Goal: Task Accomplishment & Management: Manage account settings

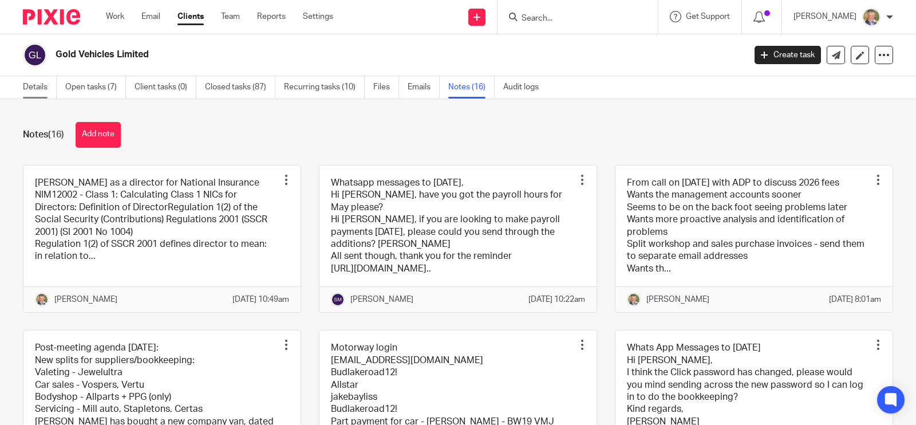
click at [29, 84] on link "Details" at bounding box center [40, 87] width 34 height 22
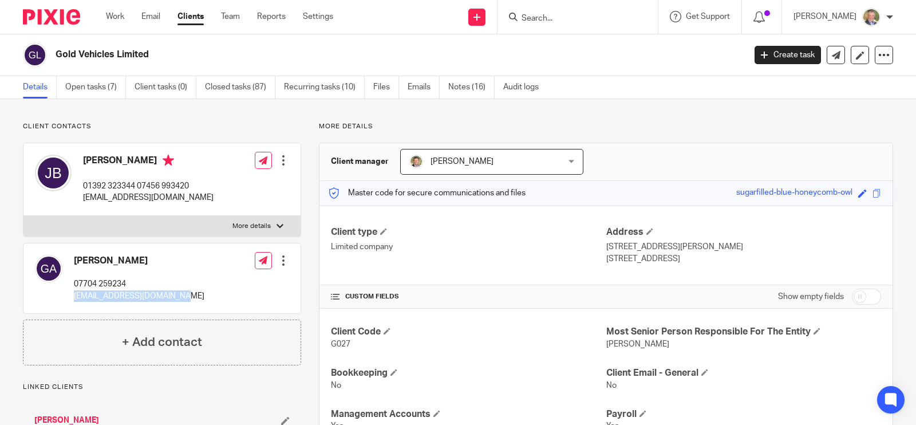
drag, startPoint x: 77, startPoint y: 299, endPoint x: 183, endPoint y: 301, distance: 105.9
click at [183, 301] on div "[PERSON_NAME] 07704 259234 [EMAIL_ADDRESS][DOMAIN_NAME] Edit contact Create cli…" at bounding box center [161, 278] width 277 height 70
copy p "[EMAIL_ADDRESS][DOMAIN_NAME]"
click at [378, 82] on link "Files" at bounding box center [386, 87] width 26 height 22
click at [378, 88] on link "Files" at bounding box center [386, 87] width 26 height 22
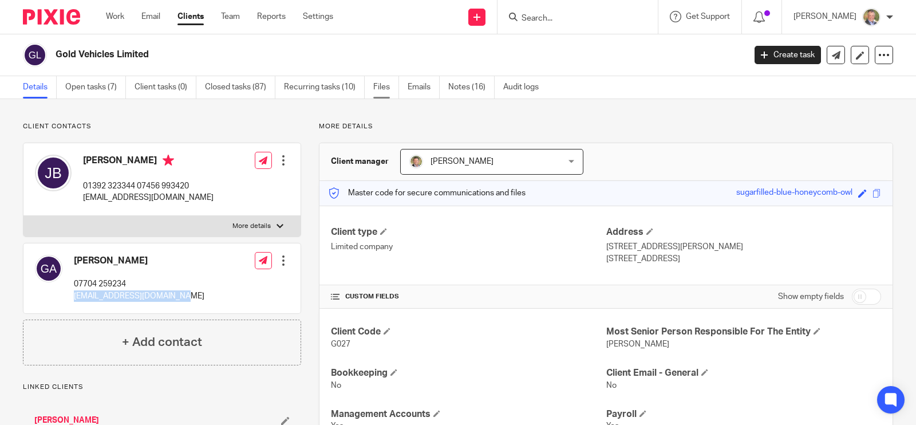
click at [388, 89] on link "Files" at bounding box center [386, 87] width 26 height 22
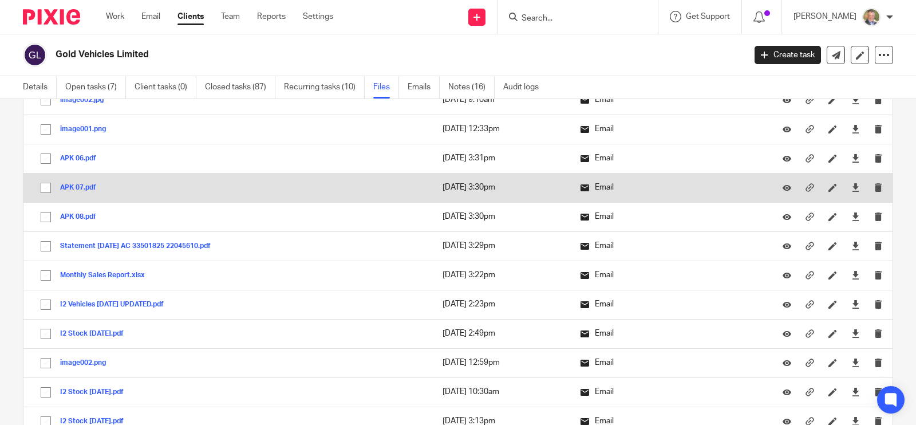
scroll to position [23, 0]
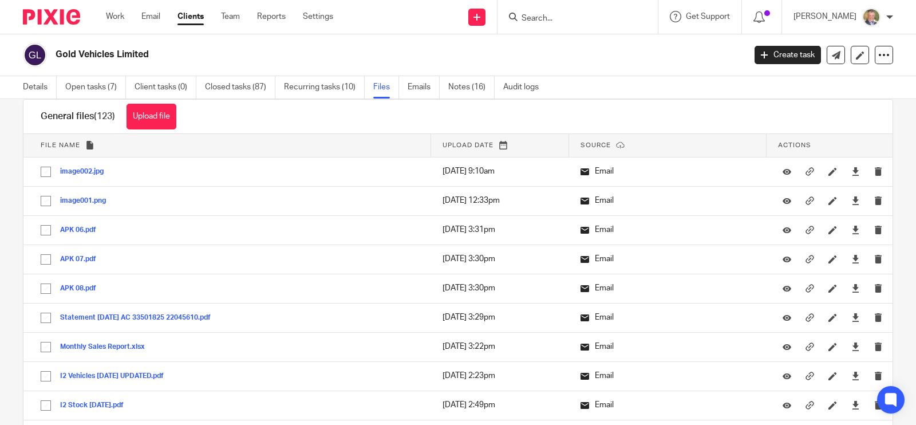
click at [580, 17] on input "Search" at bounding box center [571, 19] width 103 height 10
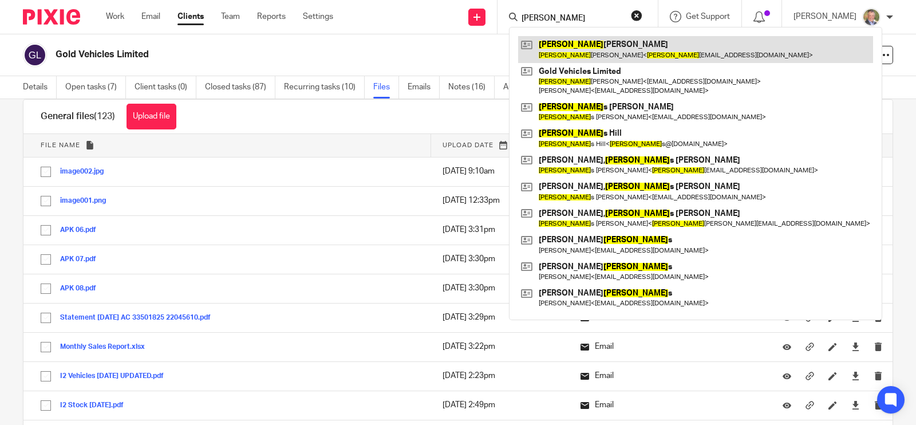
type input "jake"
click at [606, 50] on link at bounding box center [695, 49] width 355 height 26
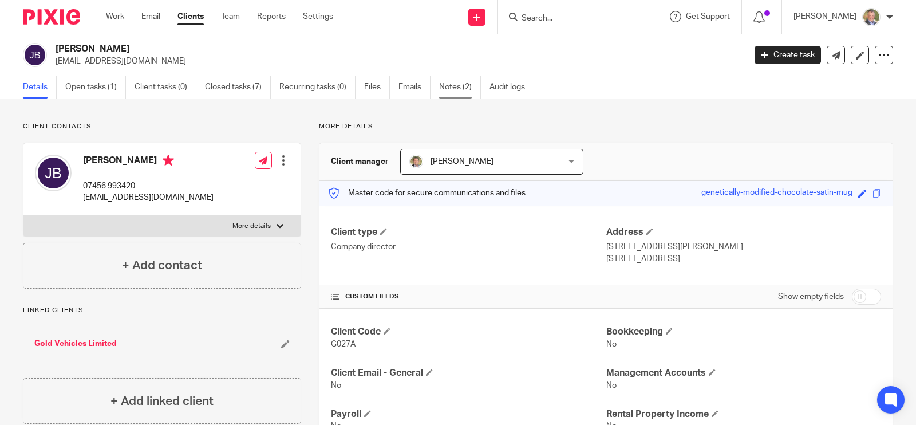
click at [457, 87] on link "Notes (2)" at bounding box center [460, 87] width 42 height 22
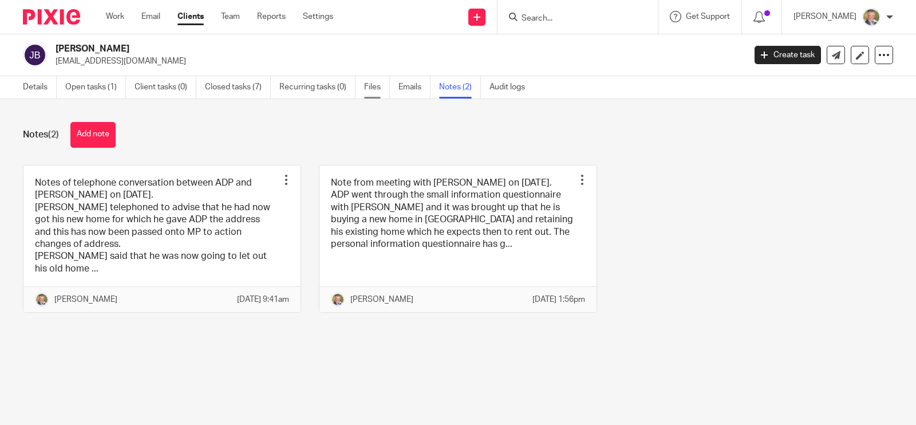
click at [381, 87] on link "Files" at bounding box center [377, 87] width 26 height 22
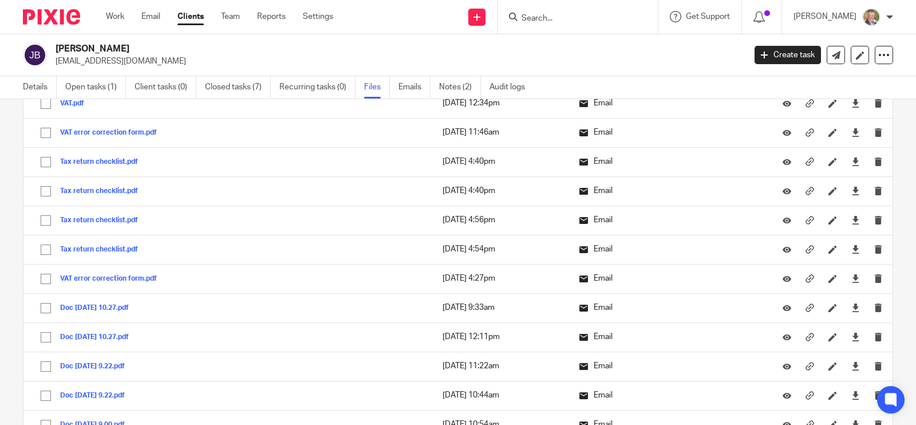
scroll to position [1360, 0]
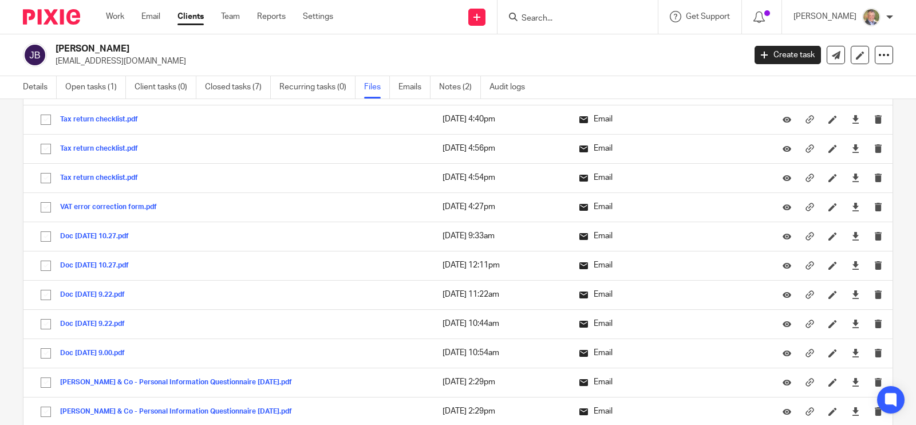
click at [580, 15] on input "Search" at bounding box center [571, 19] width 103 height 10
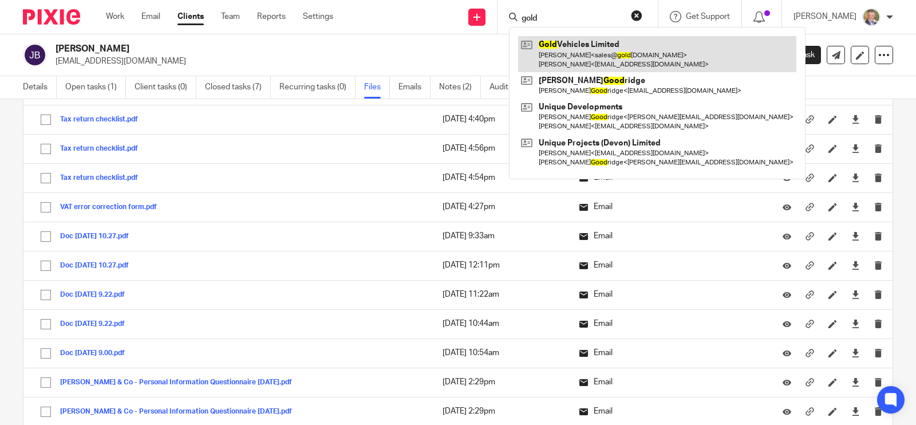
type input "gold"
click at [618, 43] on link at bounding box center [657, 53] width 278 height 35
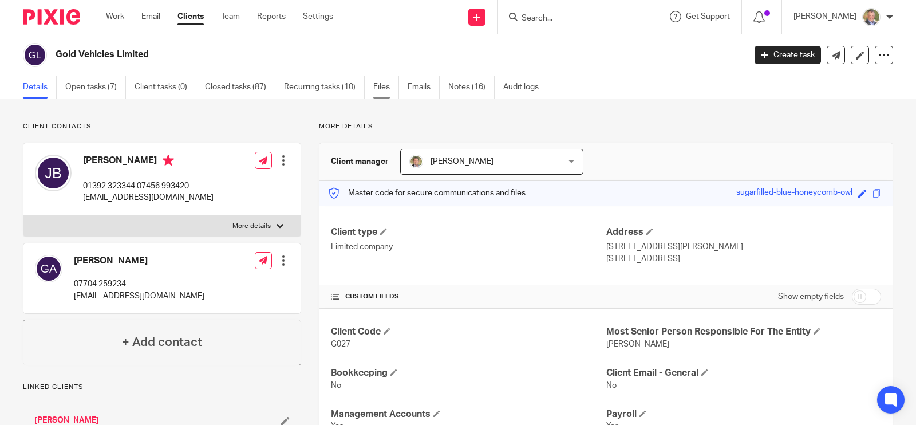
click at [381, 85] on link "Files" at bounding box center [386, 87] width 26 height 22
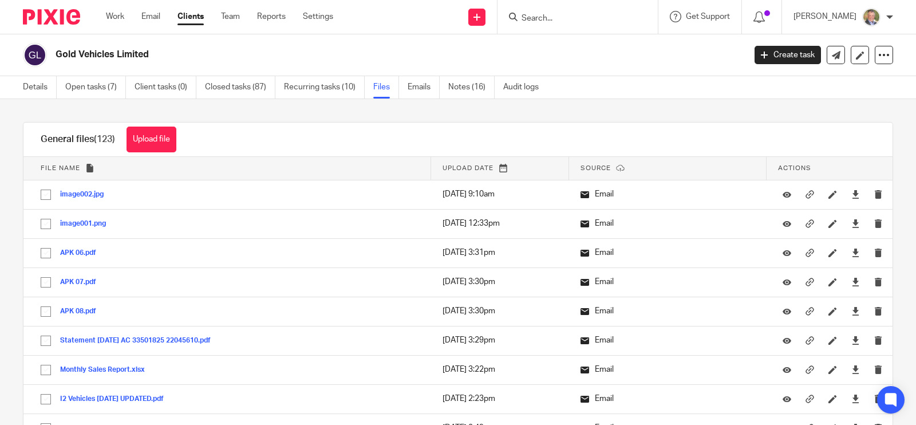
click at [550, 15] on input "Search" at bounding box center [571, 19] width 103 height 10
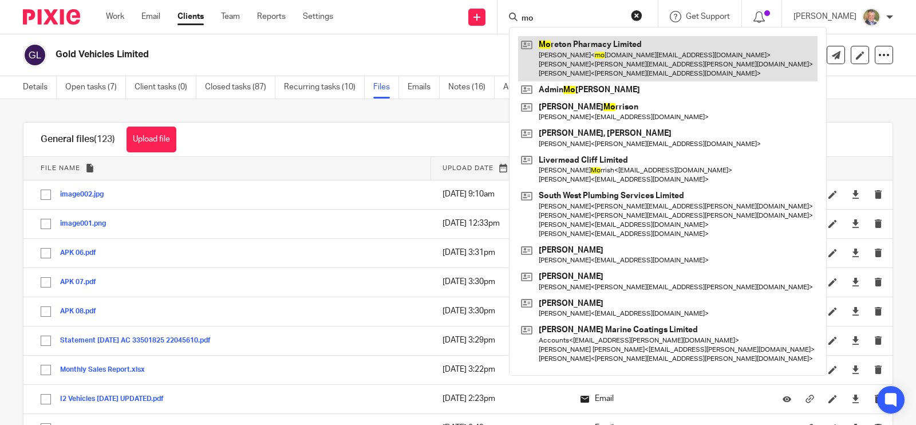
type input "mo"
click at [590, 41] on link at bounding box center [667, 58] width 299 height 45
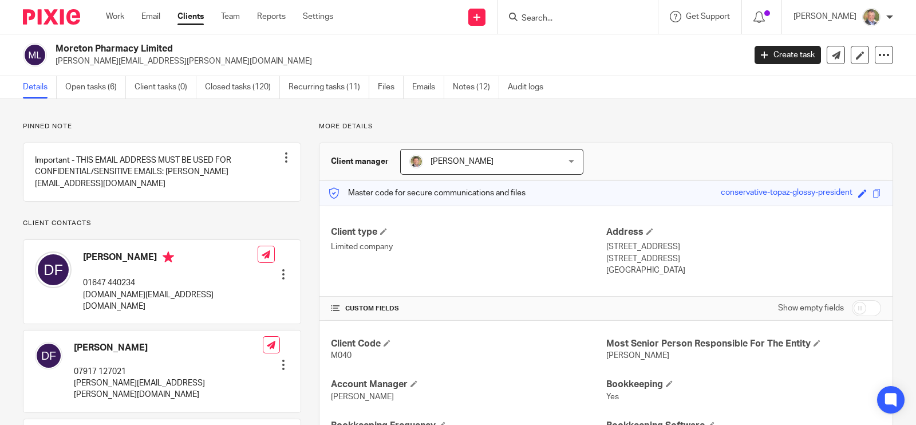
click at [542, 17] on input "Search" at bounding box center [571, 19] width 103 height 10
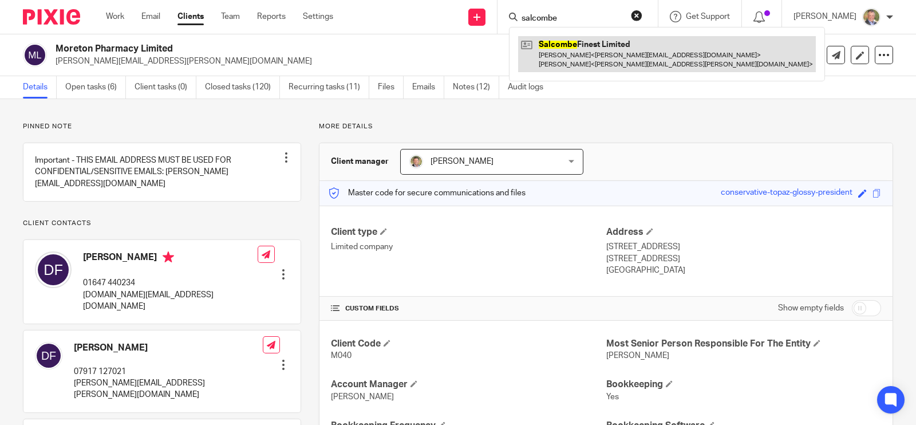
type input "salcombe"
click at [593, 40] on link at bounding box center [667, 53] width 298 height 35
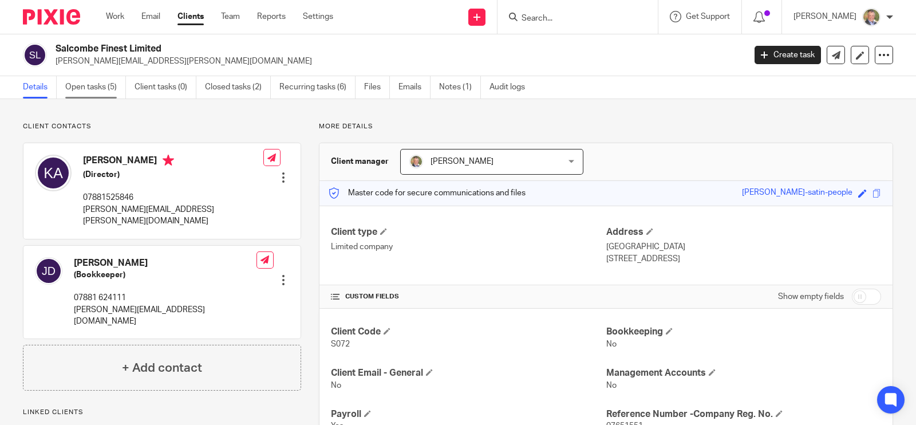
click at [86, 82] on link "Open tasks (5)" at bounding box center [95, 87] width 61 height 22
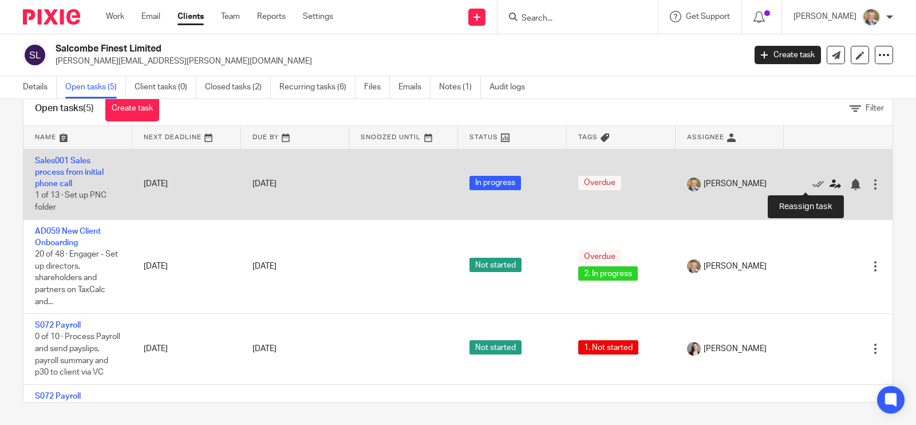
click at [830, 180] on icon at bounding box center [835, 184] width 11 height 11
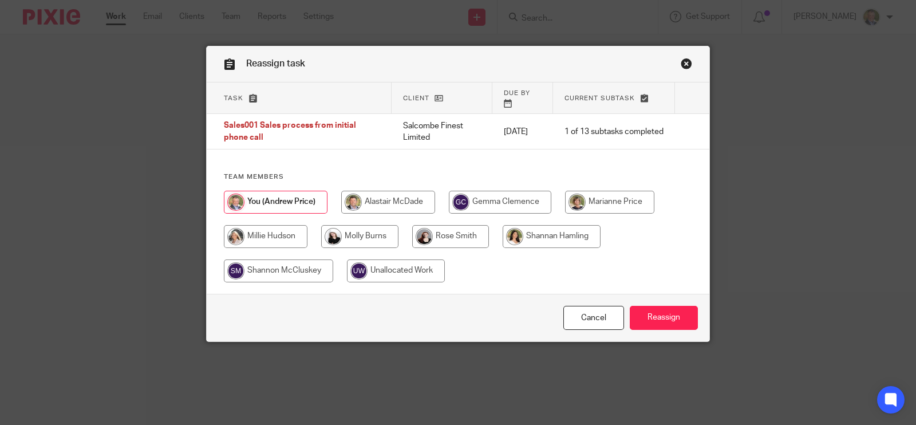
click at [613, 193] on input "radio" at bounding box center [609, 202] width 89 height 23
radio input "true"
click at [662, 306] on input "Reassign" at bounding box center [664, 318] width 68 height 25
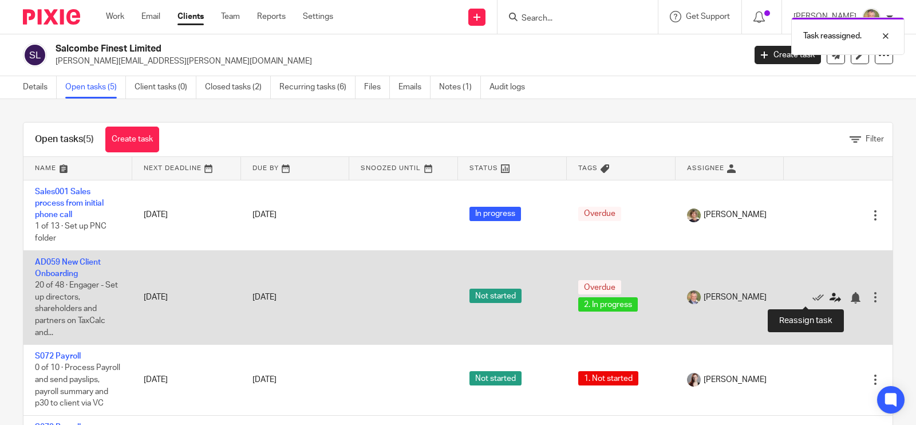
click at [830, 296] on icon at bounding box center [835, 297] width 11 height 11
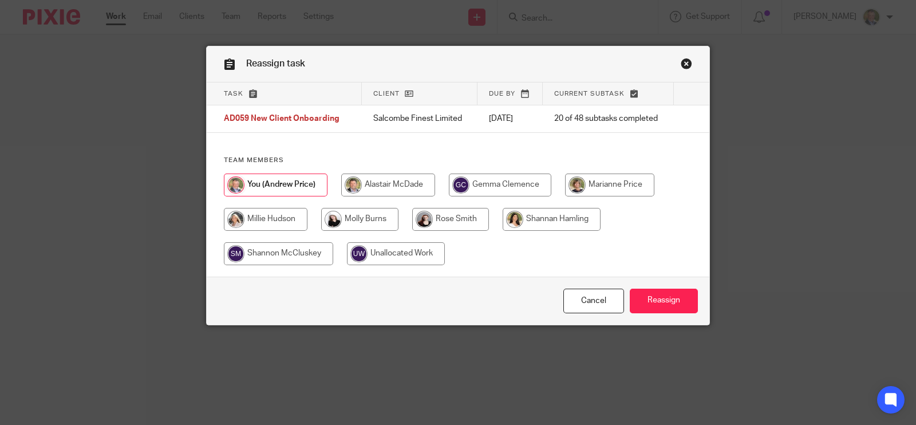
click at [586, 184] on input "radio" at bounding box center [609, 184] width 89 height 23
radio input "true"
click at [664, 301] on input "Reassign" at bounding box center [664, 301] width 68 height 25
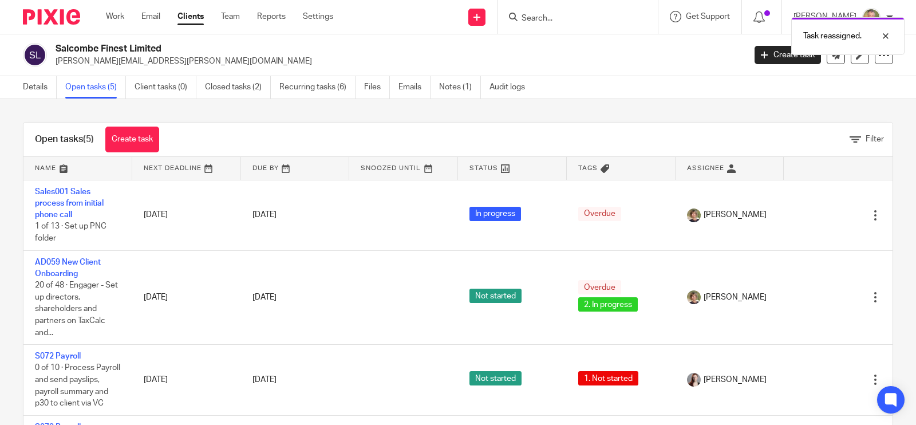
click at [575, 16] on div "Task reassigned." at bounding box center [681, 33] width 447 height 44
click at [563, 15] on div "Task reassigned." at bounding box center [681, 33] width 447 height 44
click at [575, 19] on input "Search" at bounding box center [571, 19] width 103 height 10
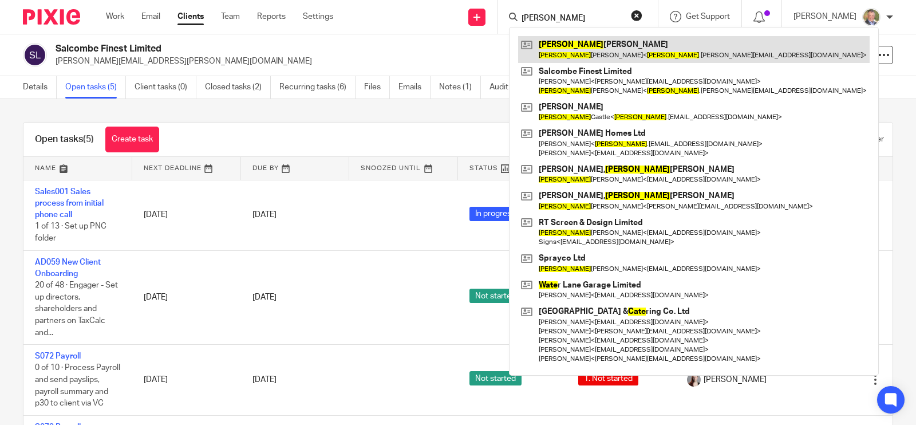
type input "[PERSON_NAME]"
click at [579, 49] on link at bounding box center [694, 49] width 352 height 26
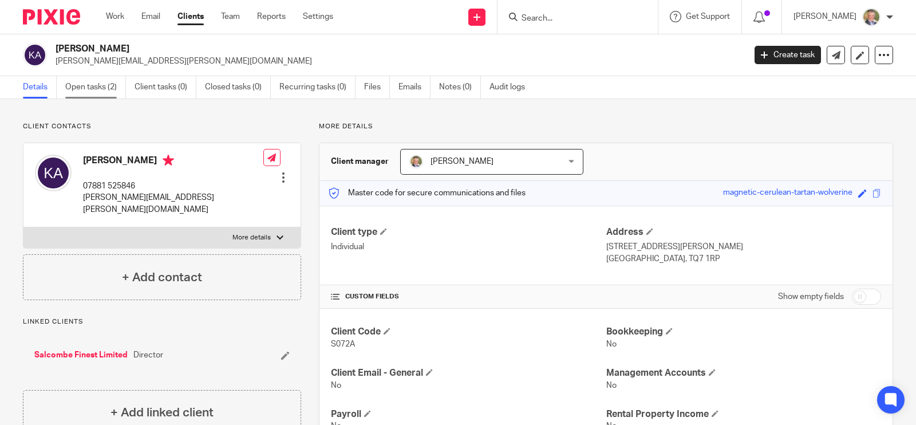
click at [87, 87] on link "Open tasks (2)" at bounding box center [95, 87] width 61 height 22
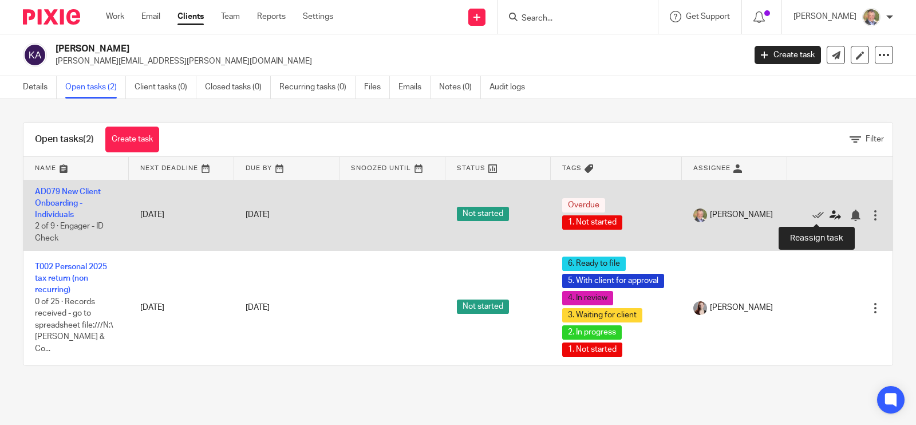
click at [830, 213] on icon at bounding box center [835, 215] width 11 height 11
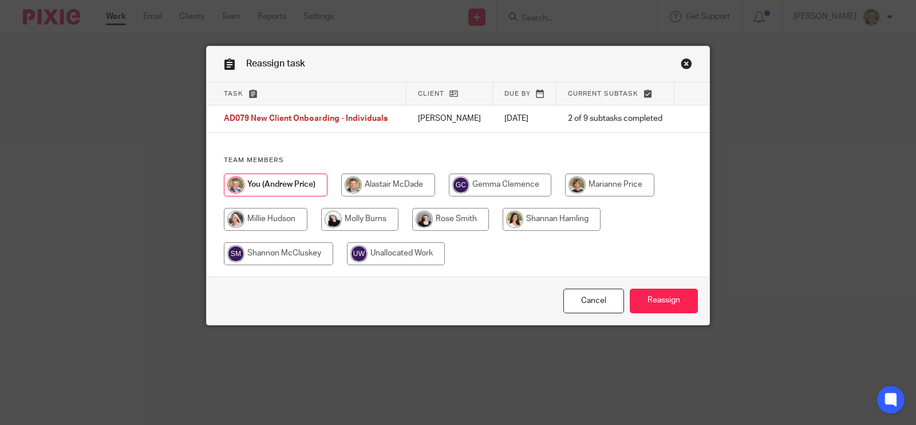
drag, startPoint x: 603, startPoint y: 182, endPoint x: 624, endPoint y: 187, distance: 21.4
click at [609, 183] on input "radio" at bounding box center [609, 184] width 89 height 23
radio input "true"
drag, startPoint x: 672, startPoint y: 295, endPoint x: 677, endPoint y: 290, distance: 6.9
click at [673, 294] on input "Reassign" at bounding box center [664, 301] width 68 height 25
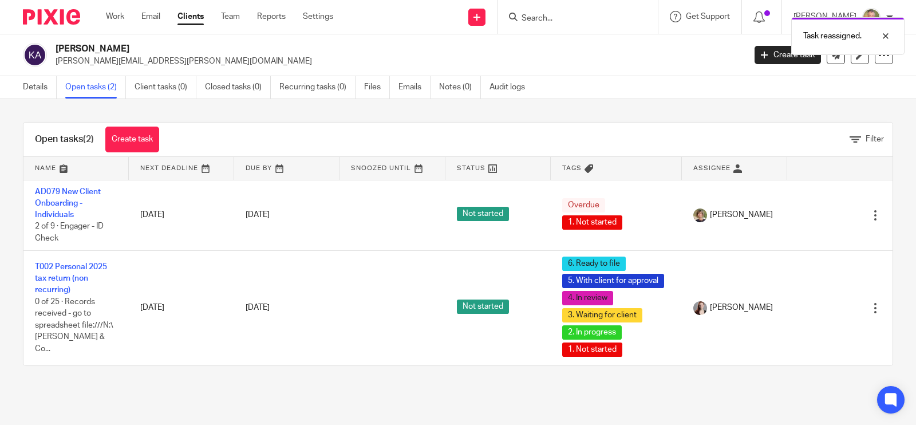
click at [556, 19] on div "Task reassigned." at bounding box center [681, 33] width 447 height 44
drag, startPoint x: 564, startPoint y: 17, endPoint x: 637, endPoint y: 28, distance: 74.2
click at [565, 18] on div "Task reassigned." at bounding box center [681, 33] width 447 height 44
click at [546, 21] on div "Task reassigned." at bounding box center [681, 33] width 447 height 44
click at [559, 18] on input "Search" at bounding box center [571, 19] width 103 height 10
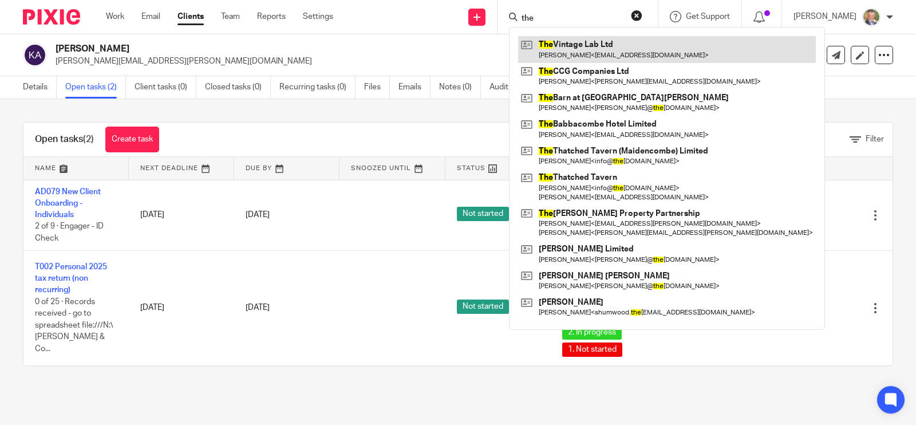
type input "the"
click at [581, 50] on link at bounding box center [667, 49] width 298 height 26
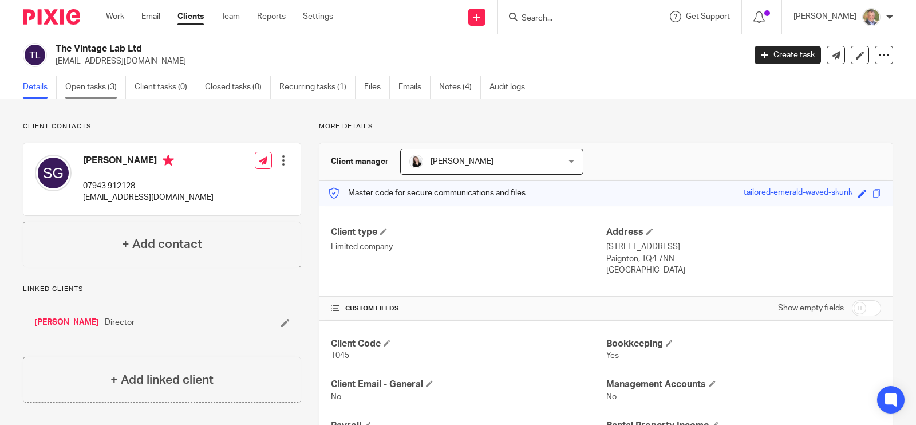
click at [104, 89] on link "Open tasks (3)" at bounding box center [95, 87] width 61 height 22
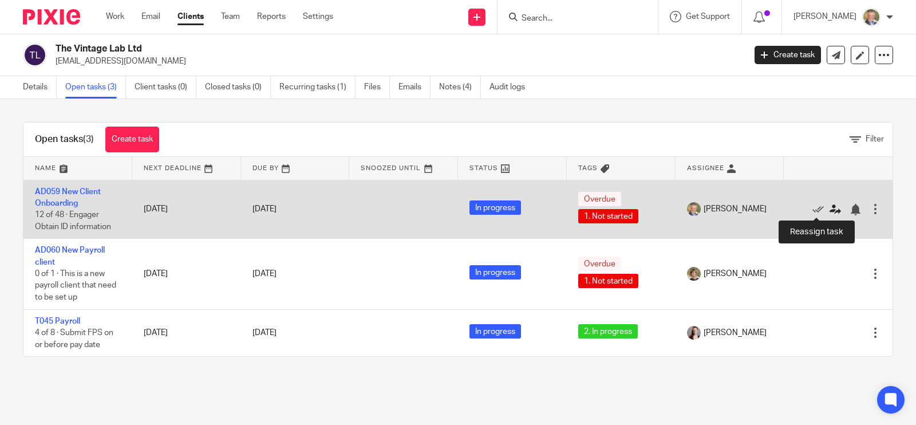
click at [830, 208] on icon at bounding box center [835, 209] width 11 height 11
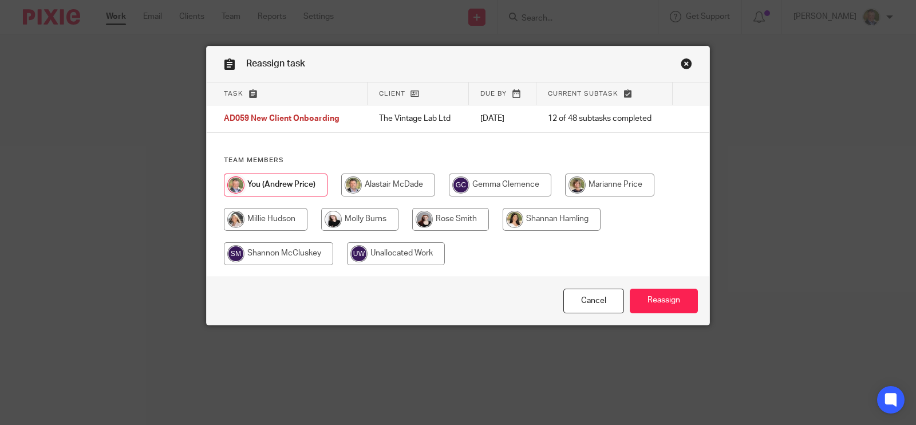
click at [616, 190] on input "radio" at bounding box center [609, 184] width 89 height 23
radio input "true"
click at [658, 296] on input "Reassign" at bounding box center [664, 301] width 68 height 25
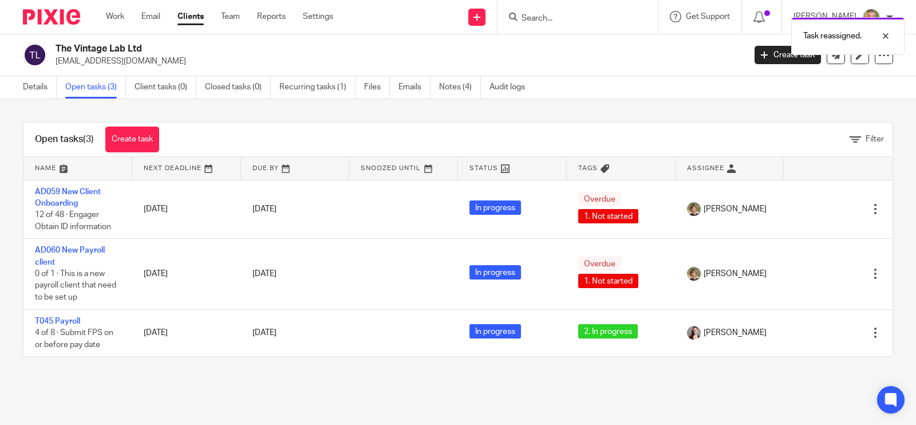
click at [569, 18] on div "Task reassigned." at bounding box center [681, 33] width 447 height 44
click at [563, 18] on div "Task reassigned." at bounding box center [681, 33] width 447 height 44
click at [547, 17] on input "Search" at bounding box center [571, 19] width 103 height 10
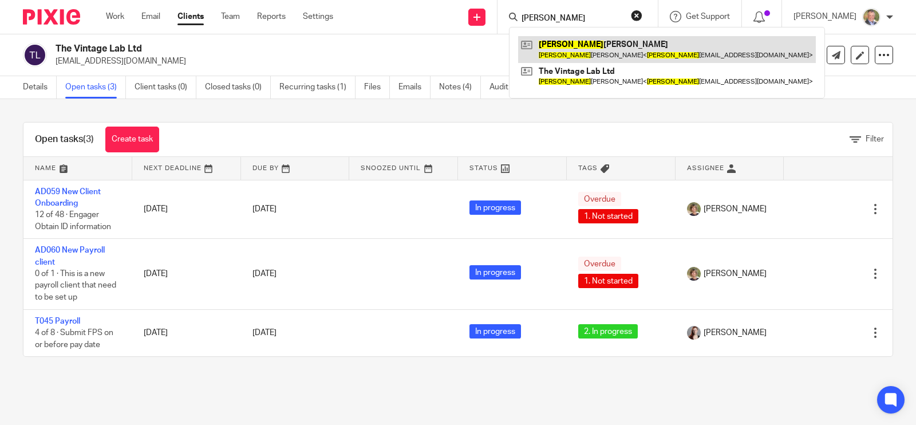
type input "[PERSON_NAME]"
click at [570, 48] on link at bounding box center [667, 49] width 298 height 26
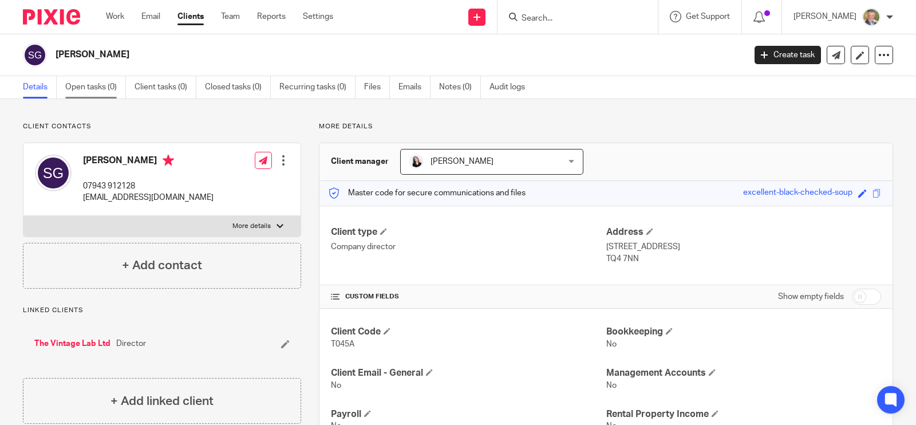
click at [90, 85] on link "Open tasks (0)" at bounding box center [95, 87] width 61 height 22
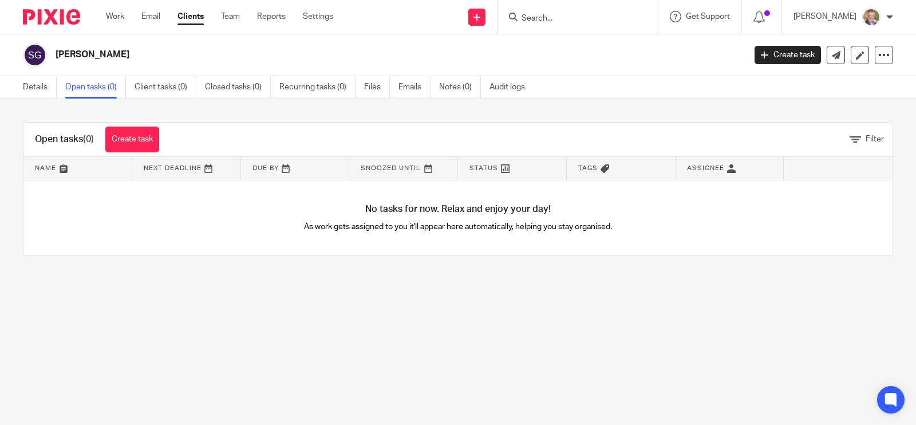
click at [559, 12] on form at bounding box center [581, 17] width 122 height 14
click at [555, 14] on input "Search" at bounding box center [571, 19] width 103 height 10
type input "j"
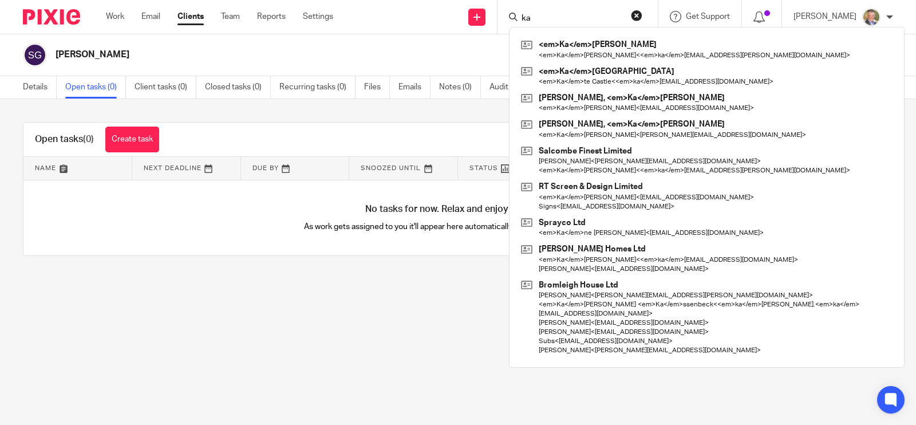
type input "k"
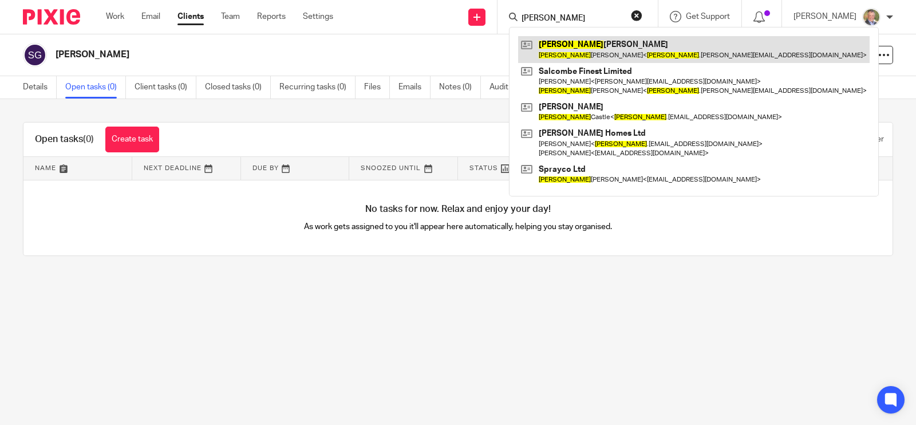
type input "kate"
click at [579, 47] on link at bounding box center [694, 49] width 352 height 26
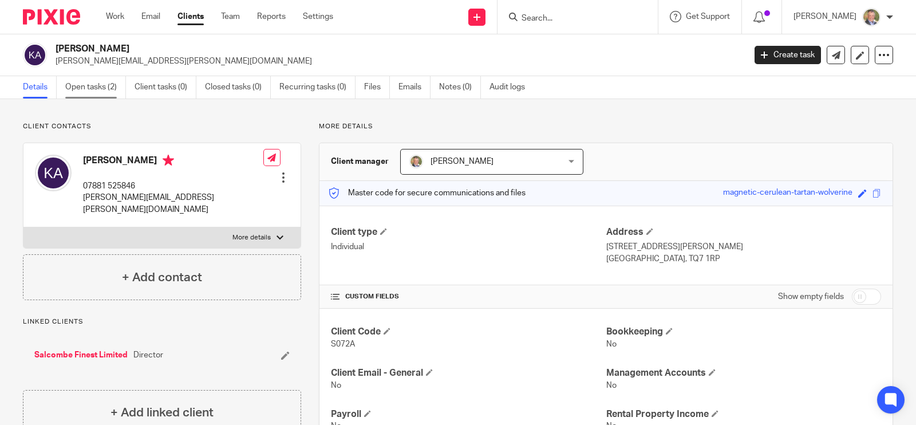
click at [92, 82] on link "Open tasks (2)" at bounding box center [95, 87] width 61 height 22
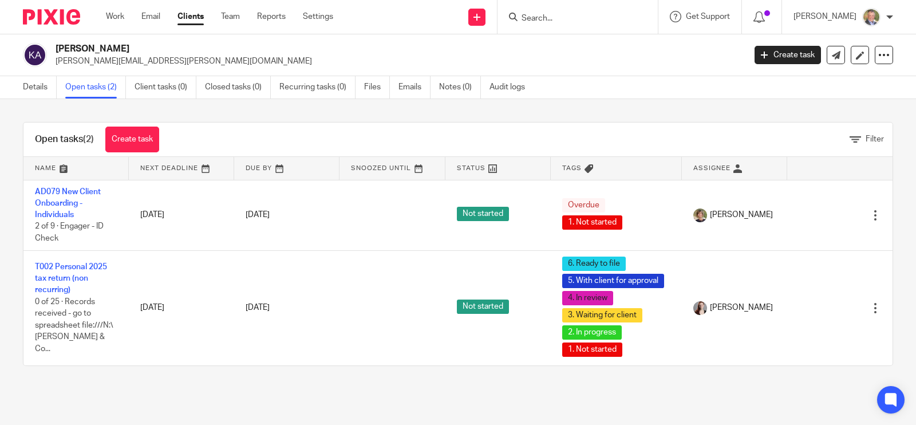
click at [543, 17] on input "Search" at bounding box center [571, 19] width 103 height 10
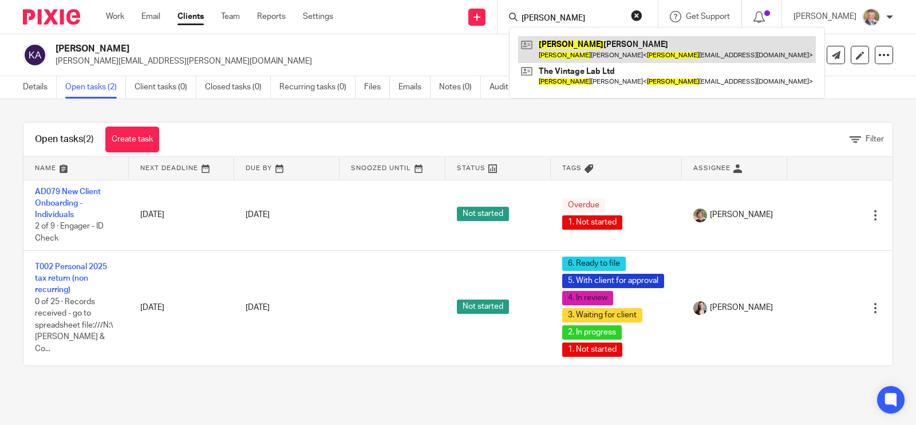
type input "[PERSON_NAME]"
click at [582, 44] on link at bounding box center [667, 49] width 298 height 26
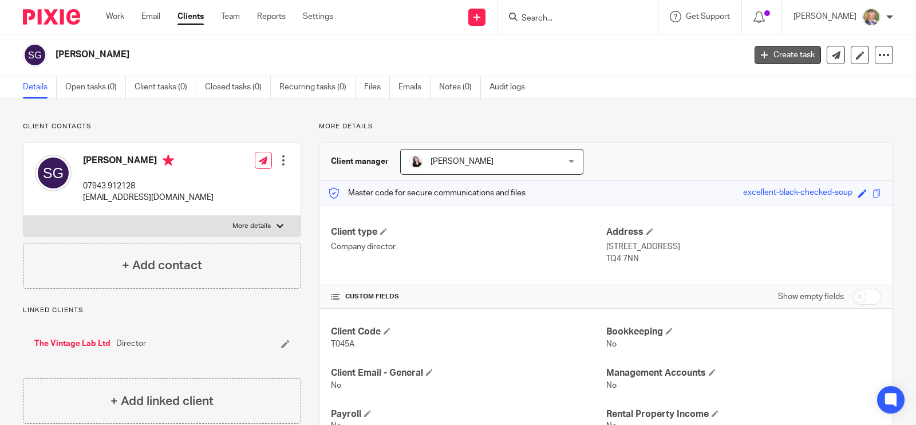
click at [794, 59] on link "Create task" at bounding box center [788, 55] width 66 height 18
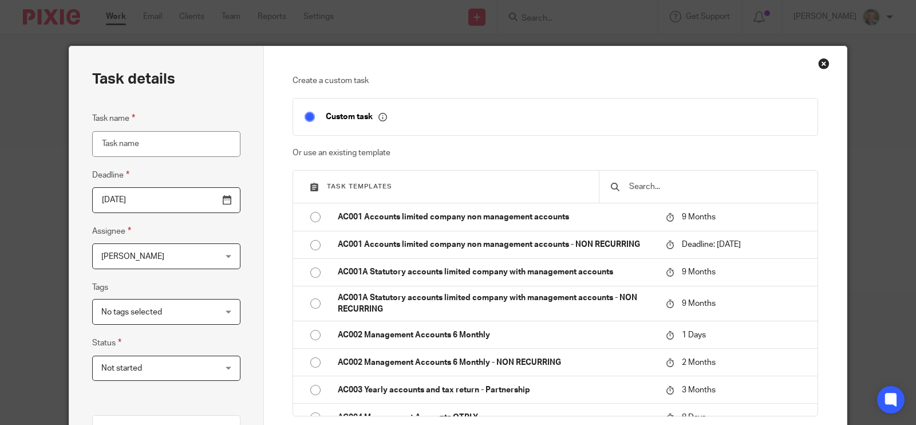
click at [662, 186] on input "text" at bounding box center [717, 186] width 178 height 13
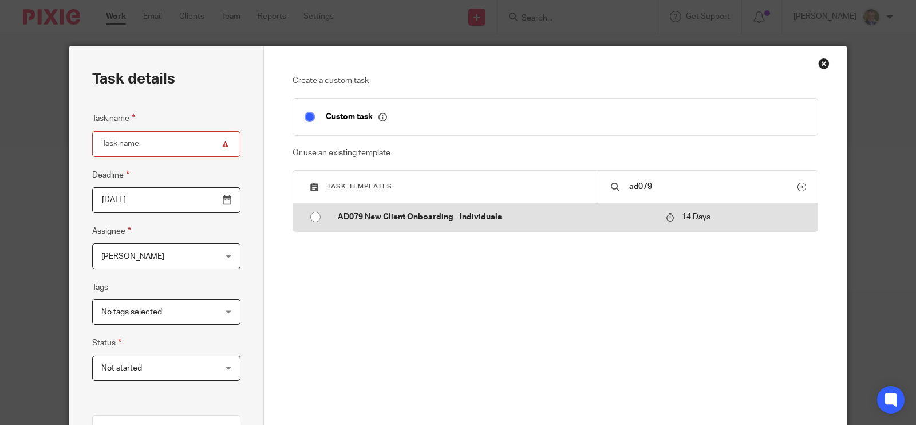
type input "ad079"
drag, startPoint x: 298, startPoint y: 219, endPoint x: 309, endPoint y: 219, distance: 10.9
click at [298, 219] on td at bounding box center [309, 216] width 33 height 27
type input "[DATE]"
type input "AD079 New Client Onboarding - Individuals"
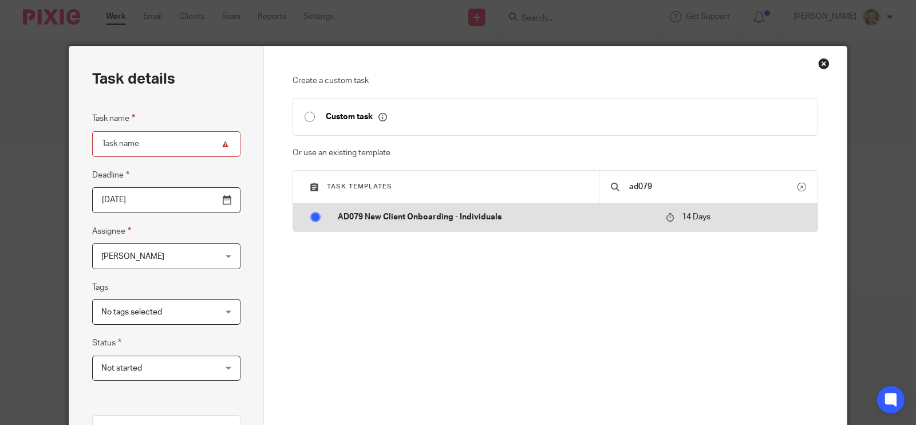
checkbox input "false"
radio input "true"
click at [309, 219] on input "radio" at bounding box center [316, 217] width 22 height 22
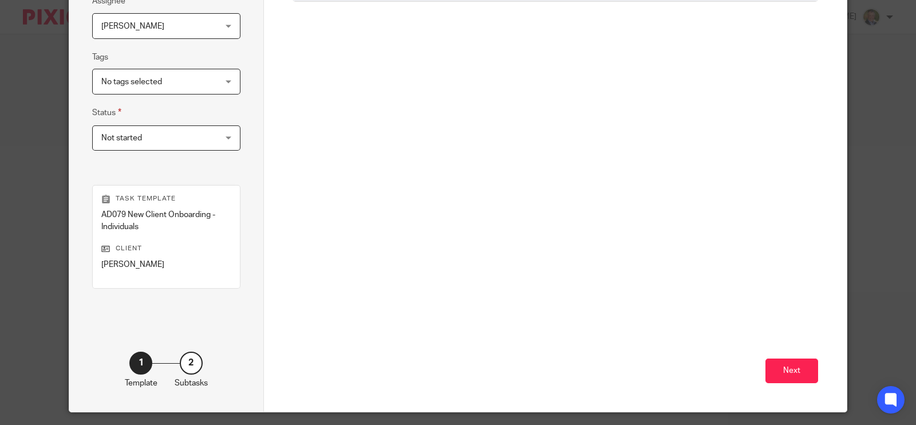
scroll to position [235, 0]
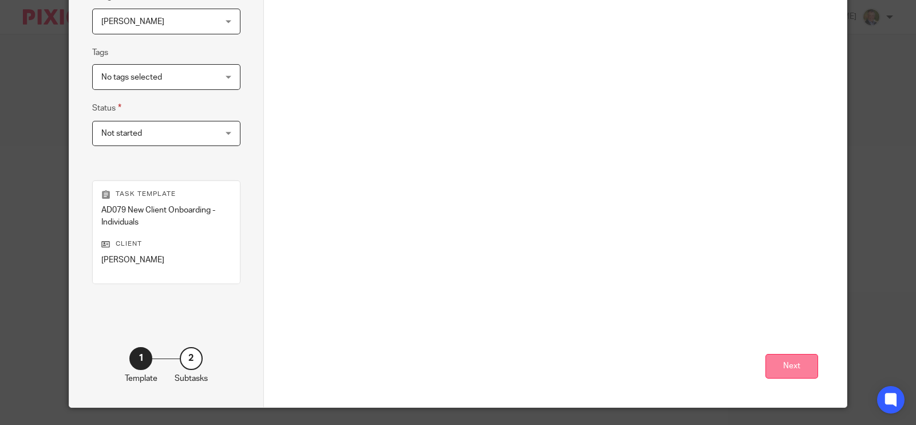
click at [791, 368] on button "Next" at bounding box center [792, 366] width 53 height 25
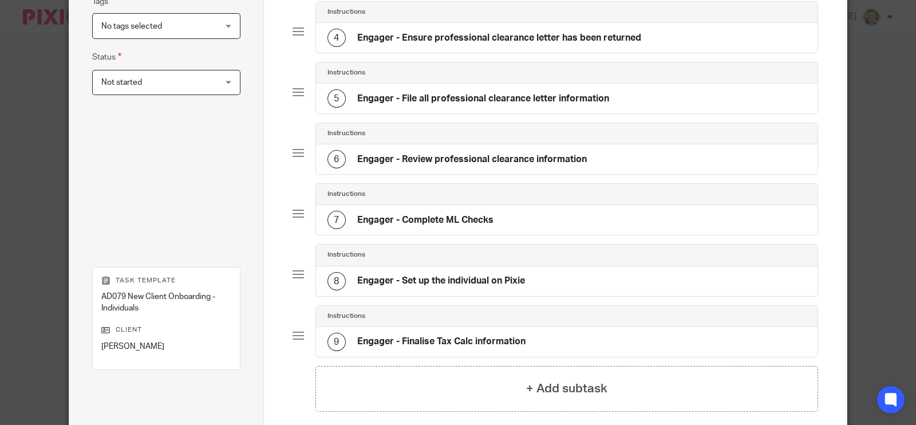
scroll to position [398, 0]
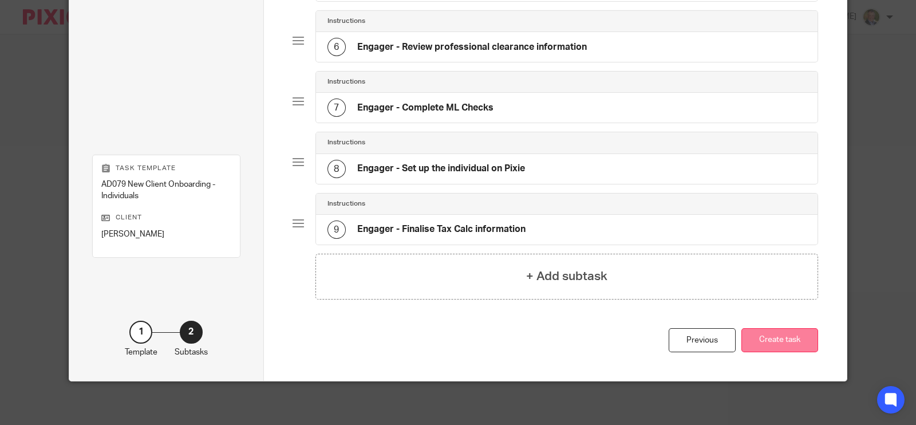
click at [767, 336] on button "Create task" at bounding box center [779, 340] width 77 height 25
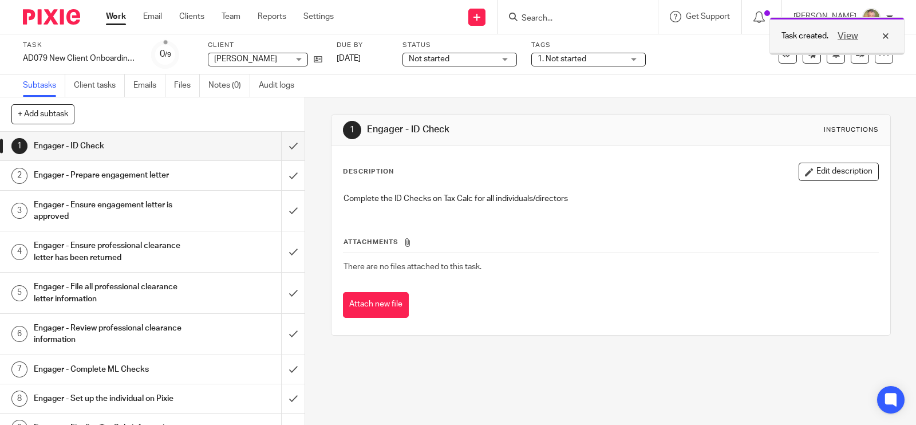
click at [889, 33] on div "View" at bounding box center [861, 36] width 64 height 14
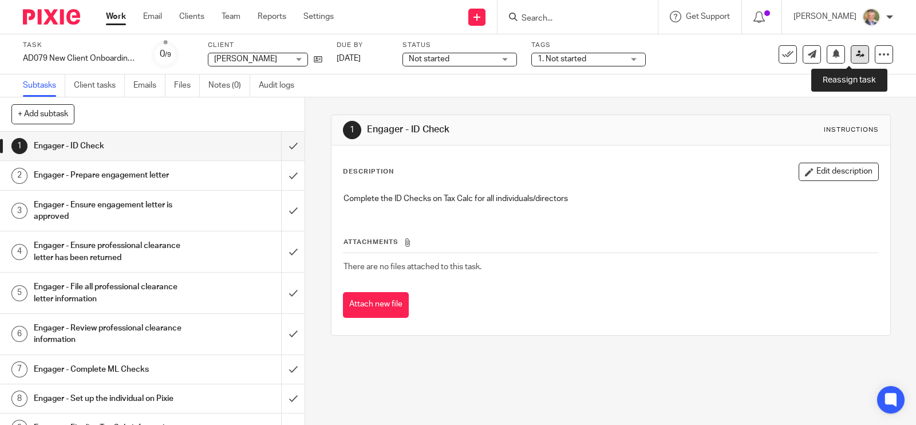
click at [856, 54] on icon at bounding box center [860, 54] width 9 height 9
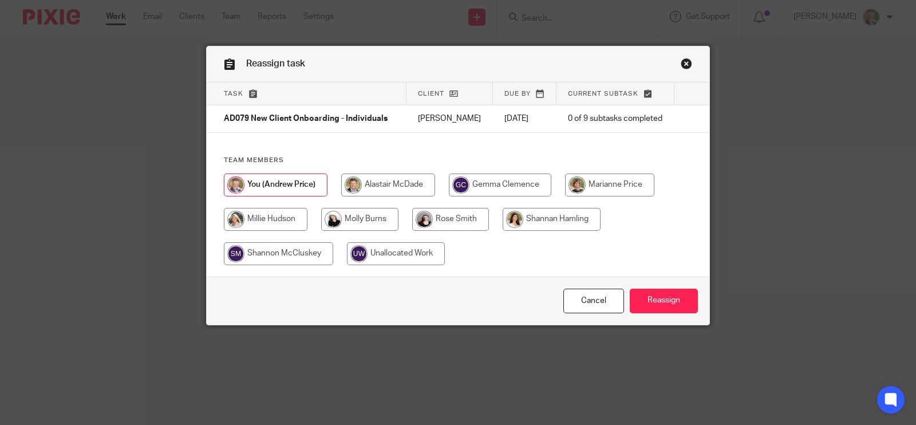
click at [615, 187] on input "radio" at bounding box center [609, 184] width 89 height 23
radio input "true"
click at [658, 297] on input "Reassign" at bounding box center [664, 301] width 68 height 25
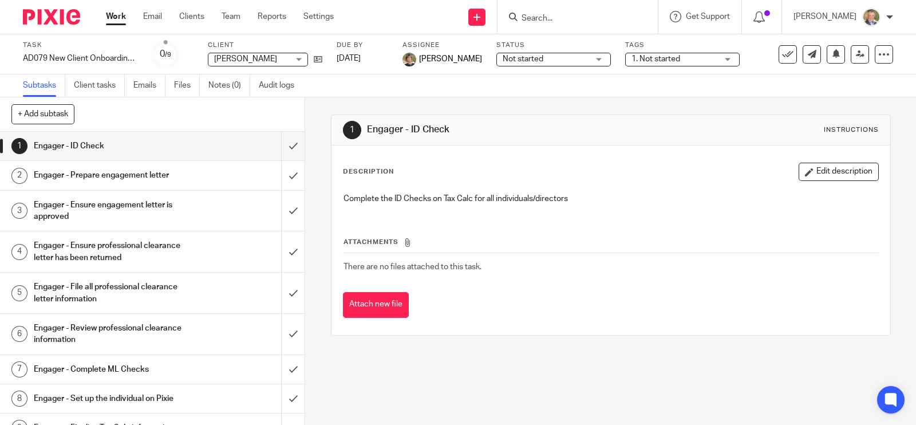
click at [586, 18] on input "Search" at bounding box center [571, 19] width 103 height 10
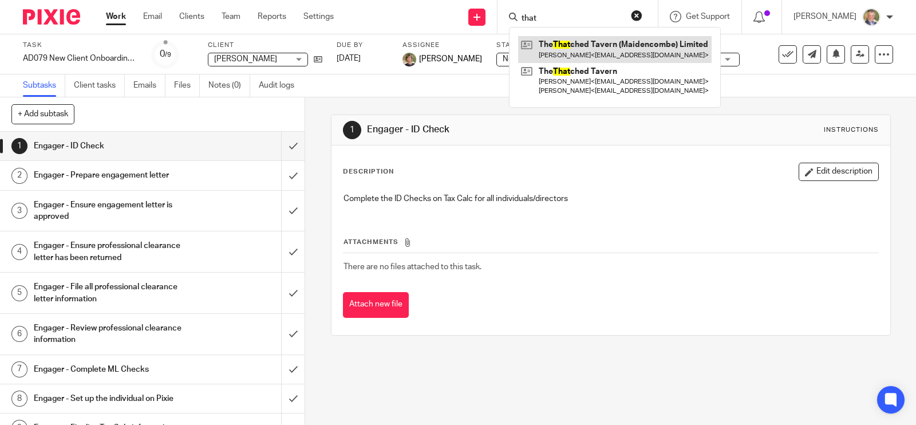
type input "that"
click at [612, 47] on link at bounding box center [615, 49] width 194 height 26
